Goal: Information Seeking & Learning: Compare options

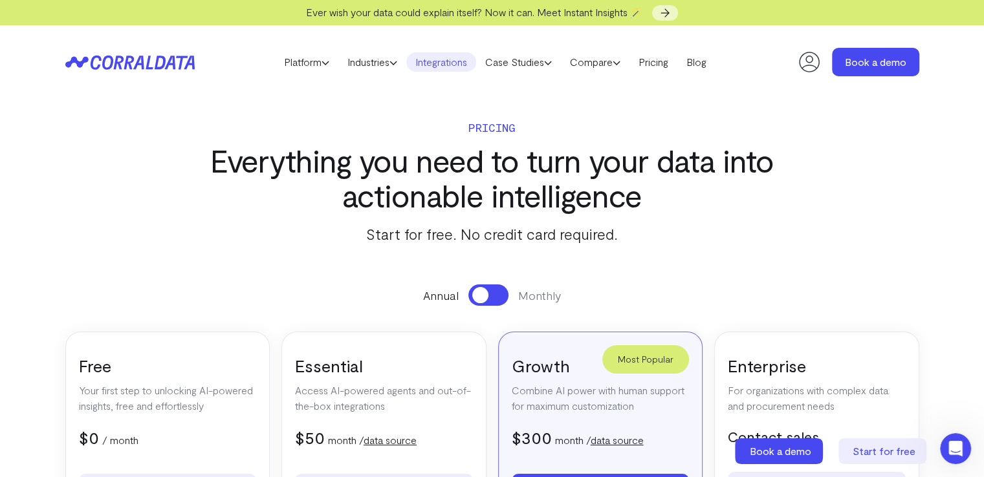
click at [442, 60] on link "Integrations" at bounding box center [441, 61] width 70 height 19
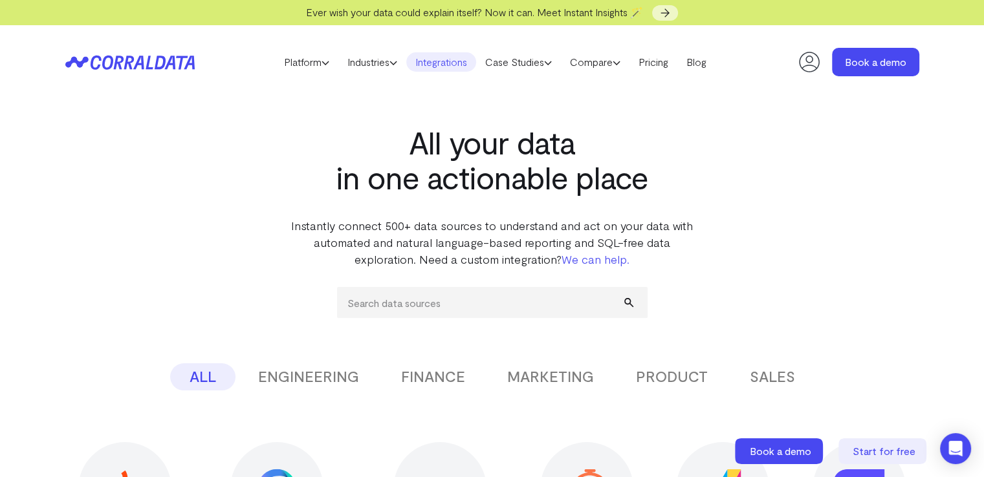
click at [554, 382] on button "MARKETING" at bounding box center [550, 376] width 125 height 27
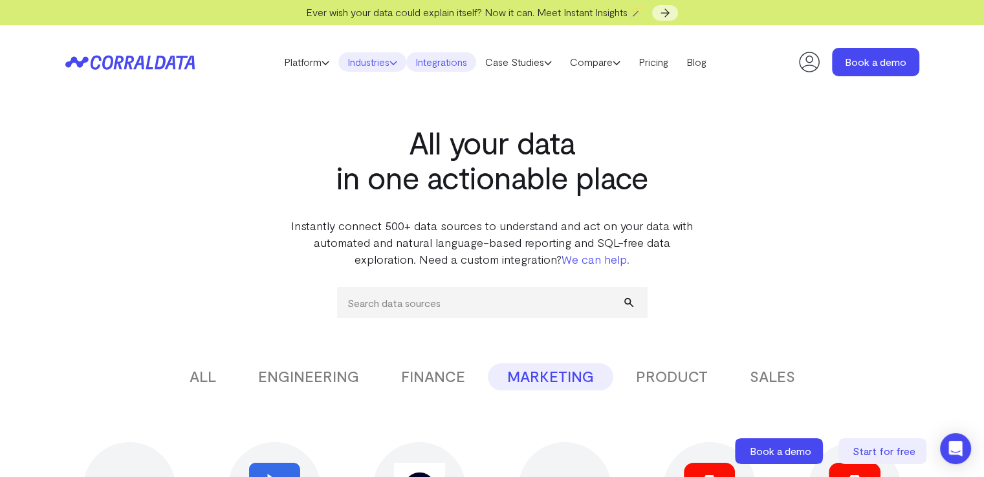
click at [384, 62] on link "Industries" at bounding box center [372, 61] width 68 height 19
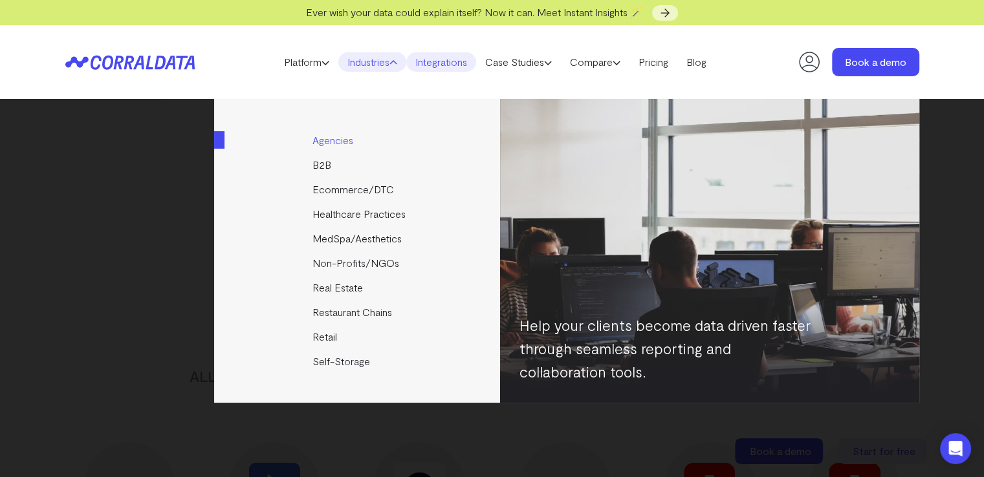
click at [341, 142] on link "Agencies" at bounding box center [358, 140] width 288 height 25
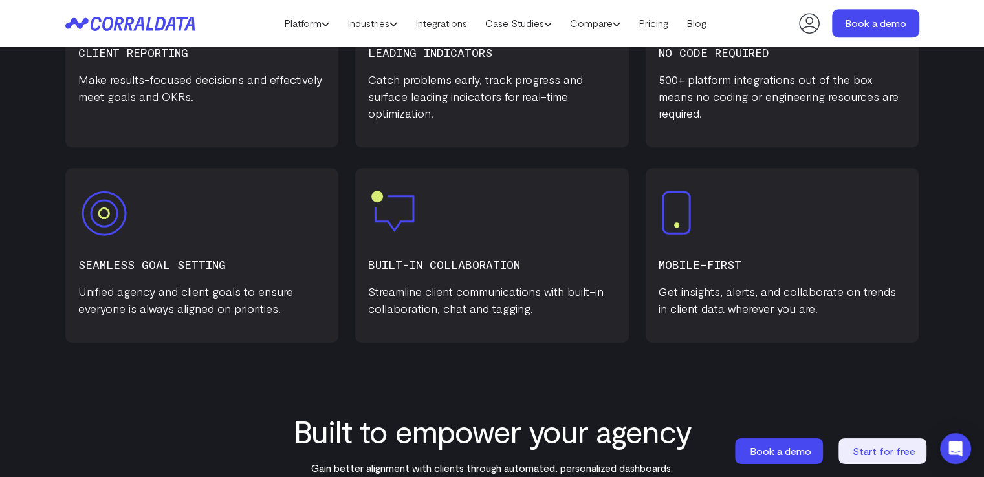
scroll to position [555, 0]
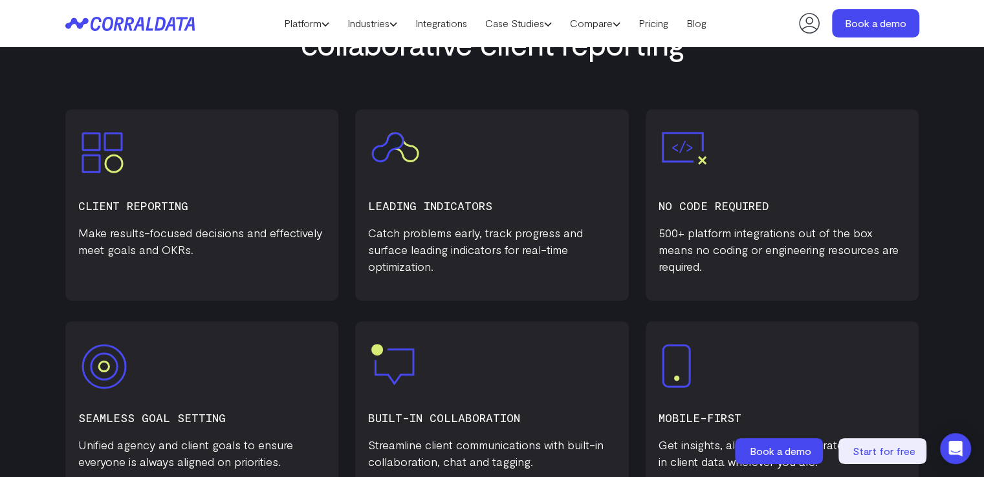
click at [107, 166] on img at bounding box center [102, 152] width 42 height 41
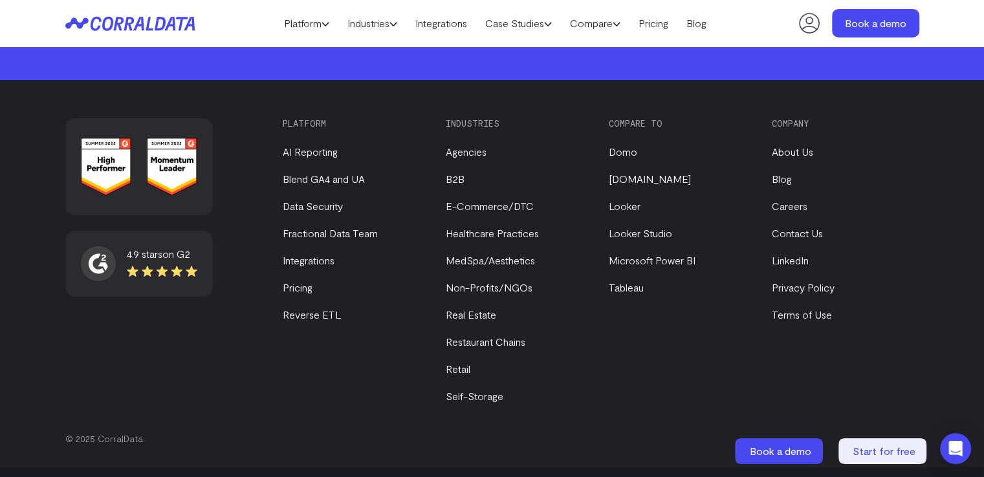
scroll to position [4524, 0]
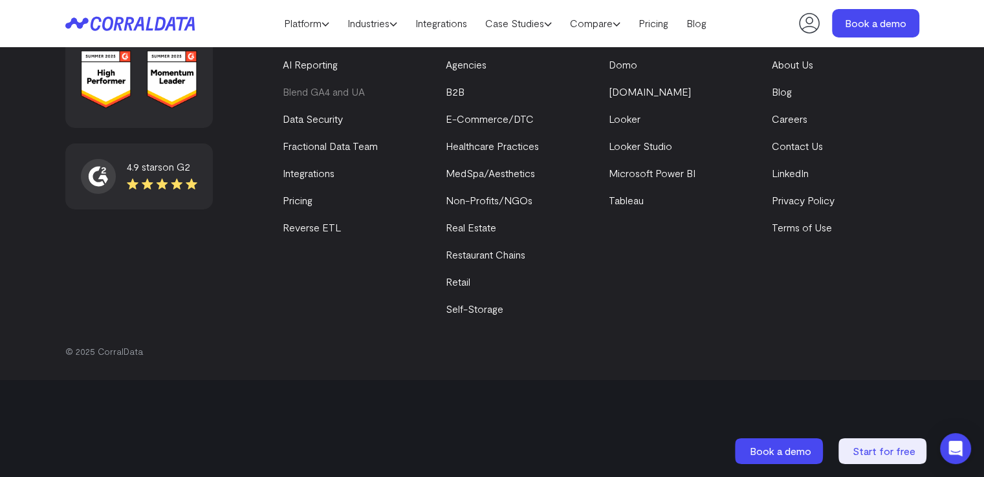
click at [301, 90] on link "Blend GA4 and UA" at bounding box center [324, 91] width 82 height 12
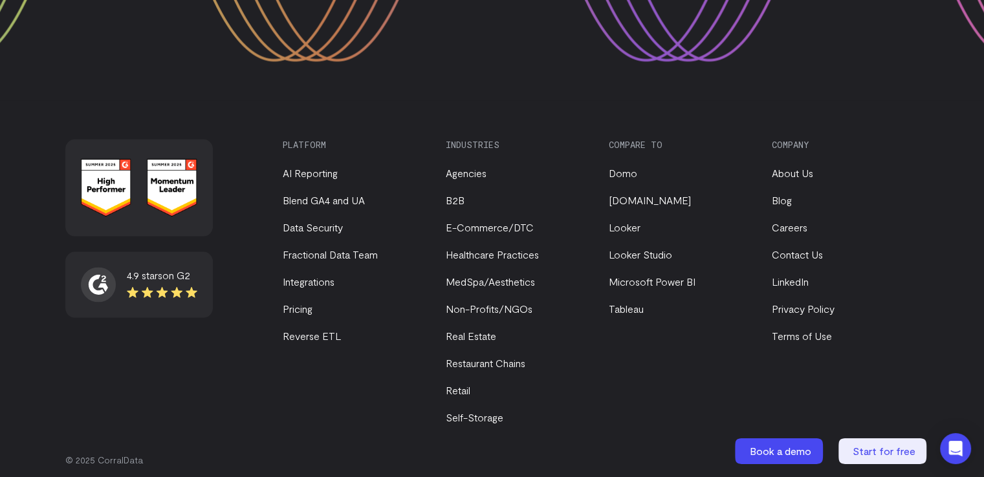
scroll to position [2447, 0]
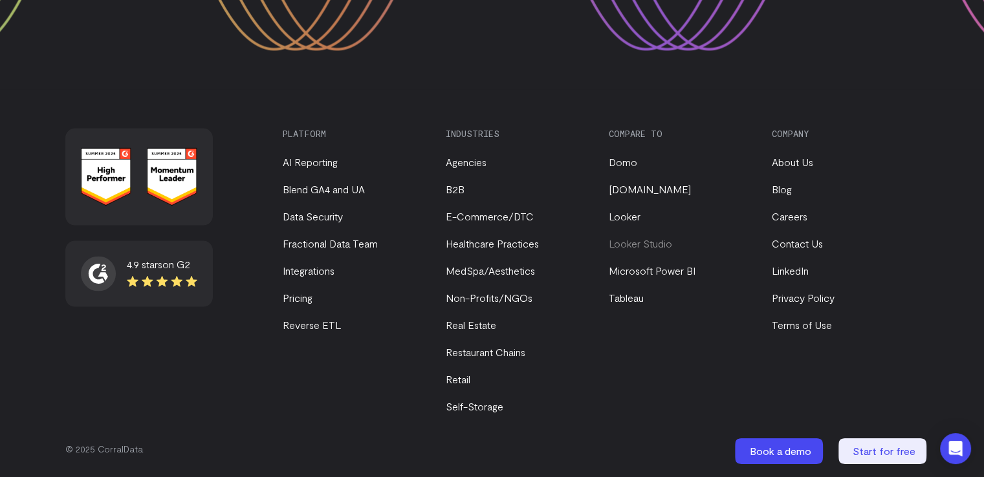
click at [621, 246] on link "Looker Studio" at bounding box center [640, 243] width 63 height 12
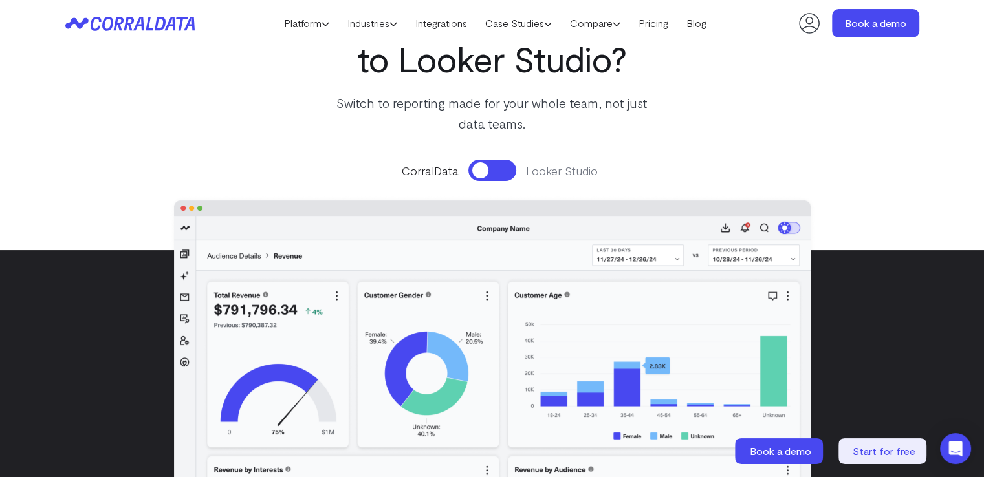
scroll to position [167, 0]
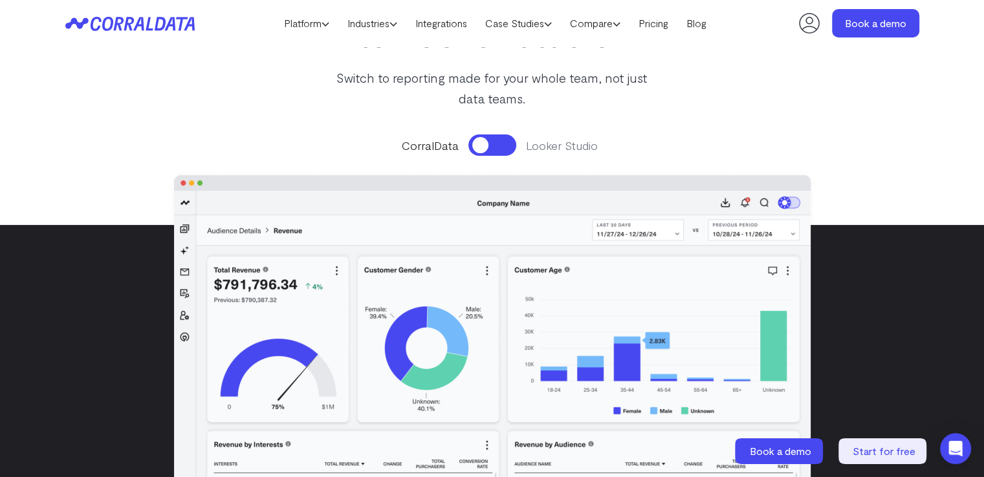
click at [493, 149] on button at bounding box center [492, 145] width 48 height 21
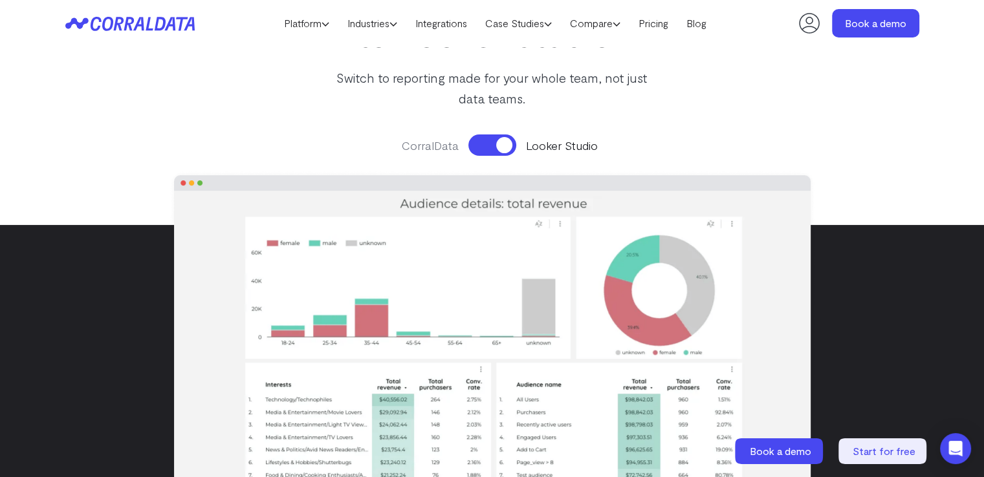
click at [478, 146] on button at bounding box center [492, 145] width 48 height 21
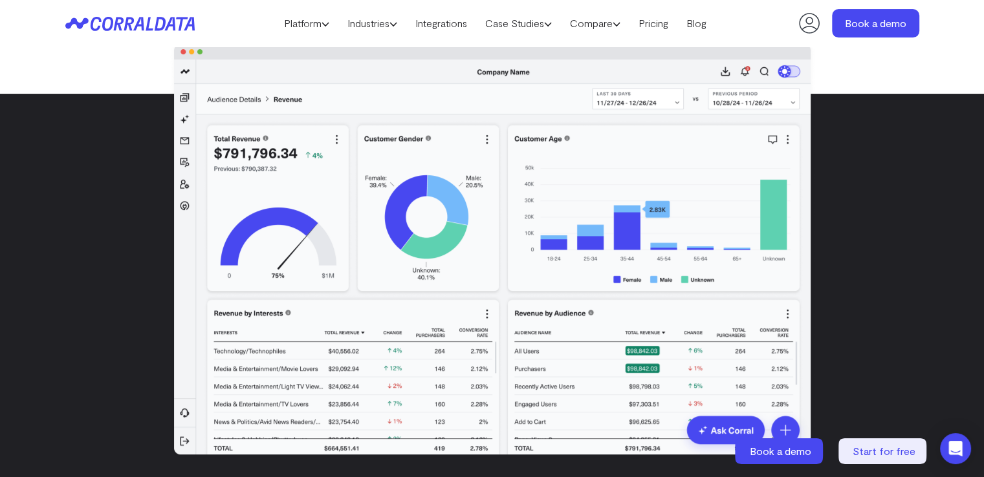
scroll to position [296, 0]
